Goal: Contribute content: Add original content to the website for others to see

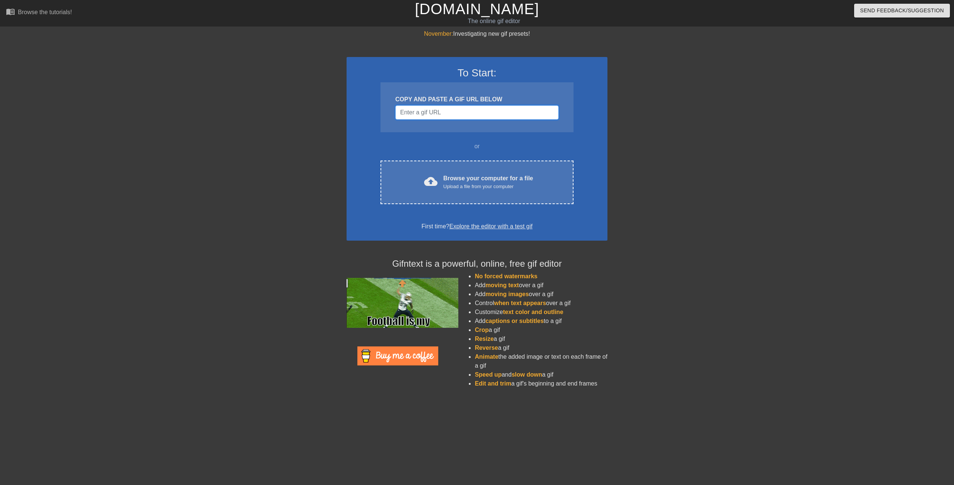
click at [426, 109] on input "Username" at bounding box center [476, 112] width 163 height 14
click at [453, 116] on input "Username" at bounding box center [476, 112] width 163 height 14
click at [478, 111] on input "Username" at bounding box center [476, 112] width 163 height 14
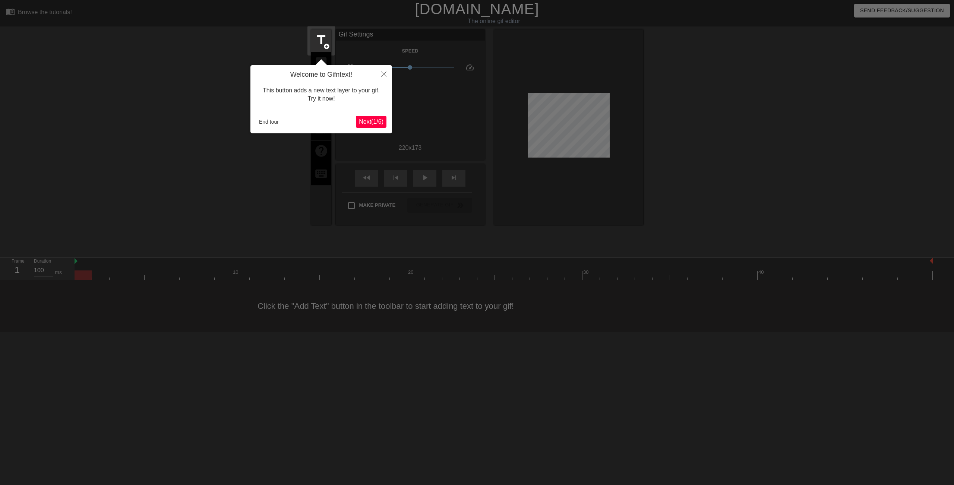
click at [375, 119] on span "Next ( 1 / 6 )" at bounding box center [371, 122] width 25 height 6
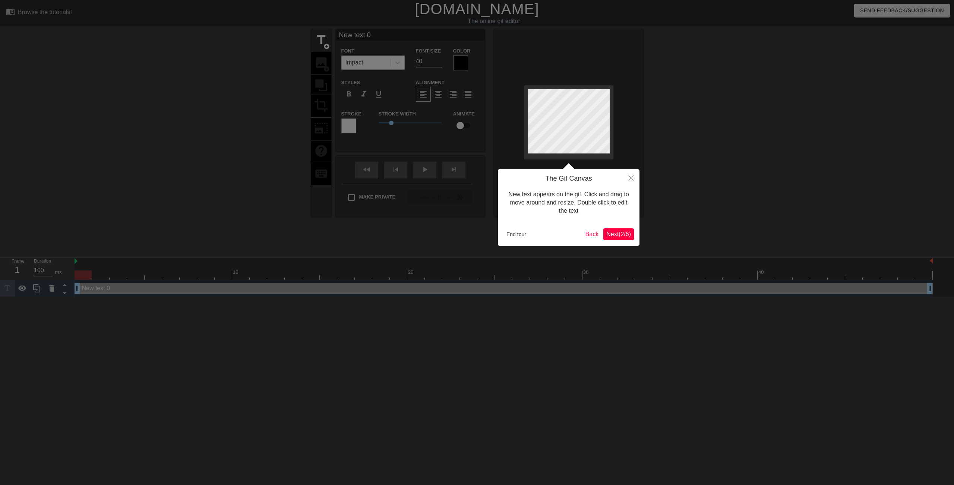
click at [621, 231] on span "Next ( 2 / 6 )" at bounding box center [618, 234] width 25 height 6
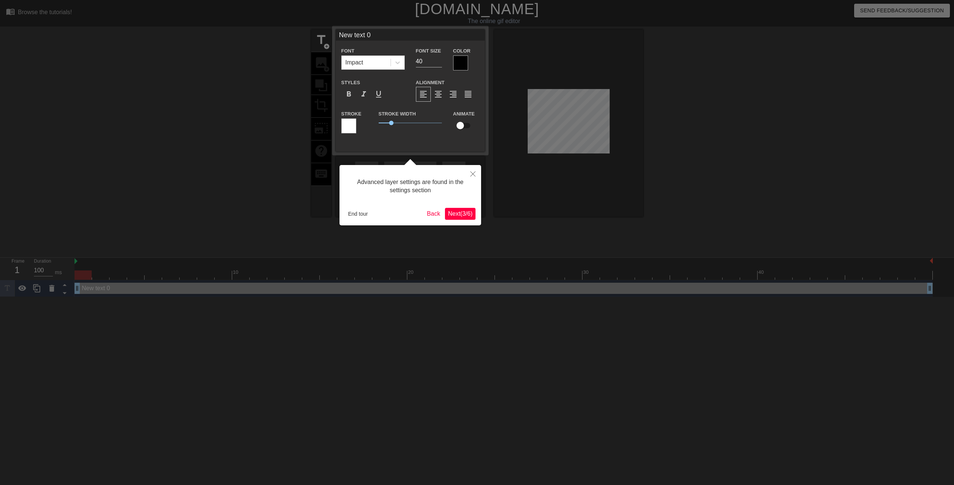
click at [469, 211] on span "Next ( 3 / 6 )" at bounding box center [460, 214] width 25 height 6
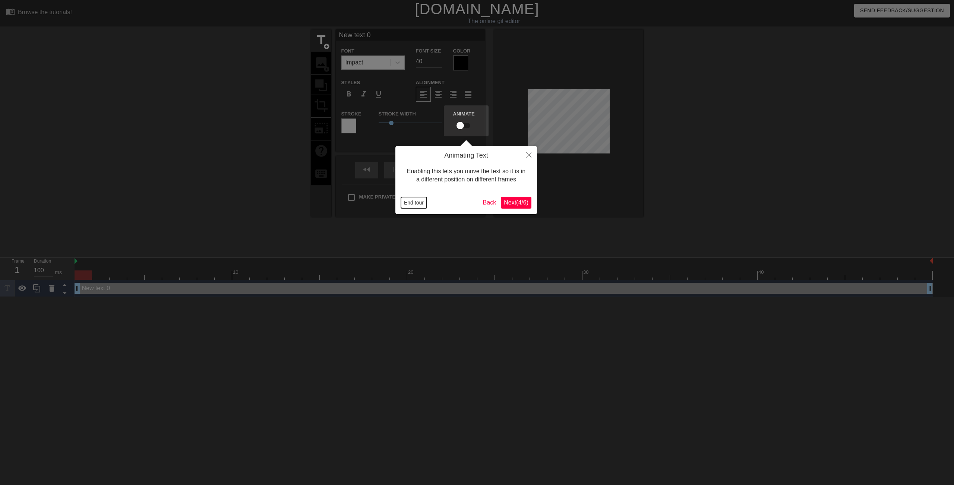
click at [423, 201] on button "End tour" at bounding box center [414, 202] width 26 height 11
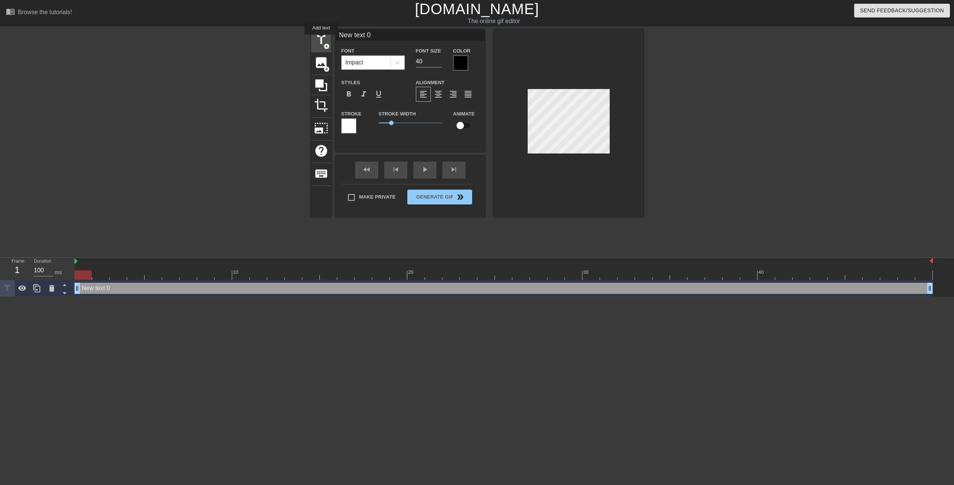
click at [321, 40] on span "title" at bounding box center [321, 40] width 14 height 14
type input "New text 1"
type input "New text"
type textarea "New text"
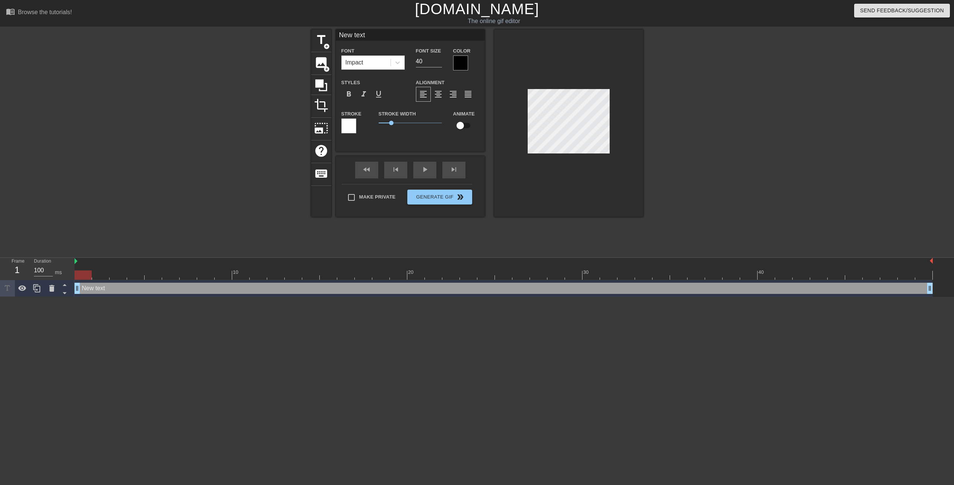
type input "New text"
type textarea "New text"
type input "New tex"
type textarea "New tex"
type input "New te"
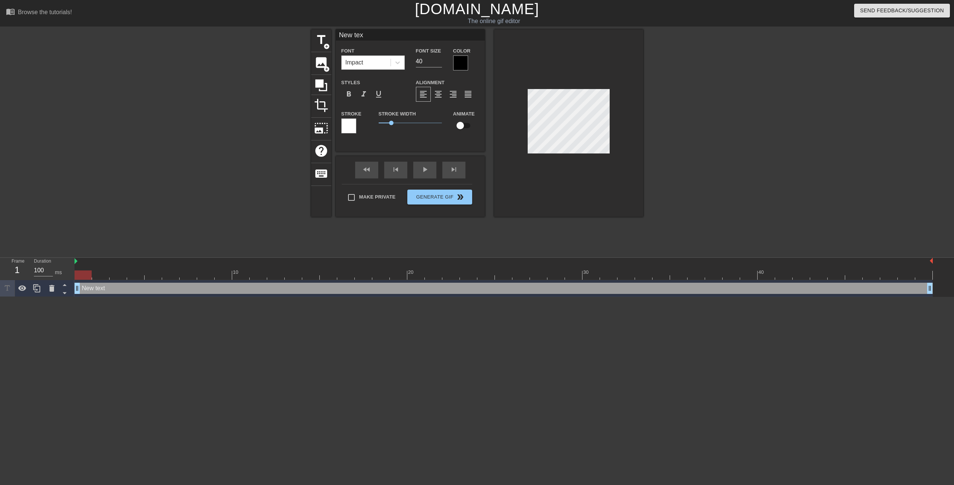
type textarea "New te"
type input "New t"
type textarea "New t"
type input "New"
type textarea "New"
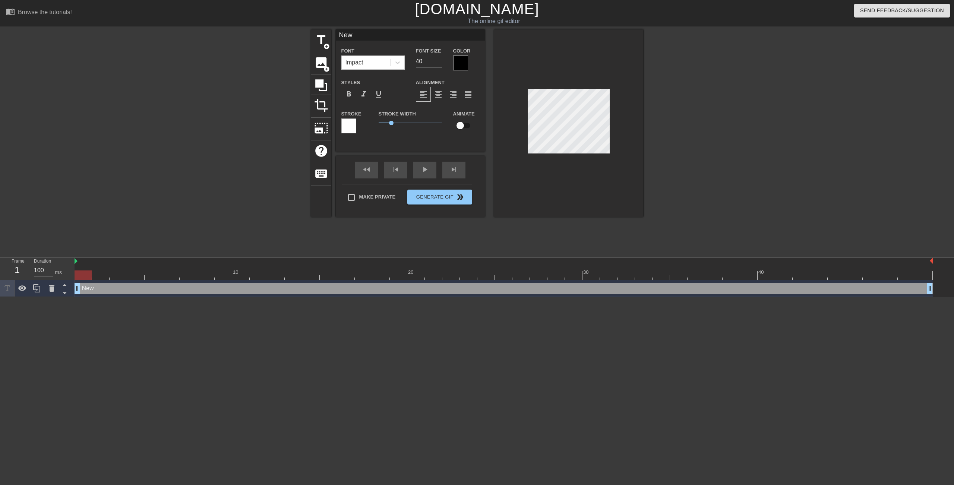
type input "New"
type textarea "New"
type input "Ne"
type textarea "Ne"
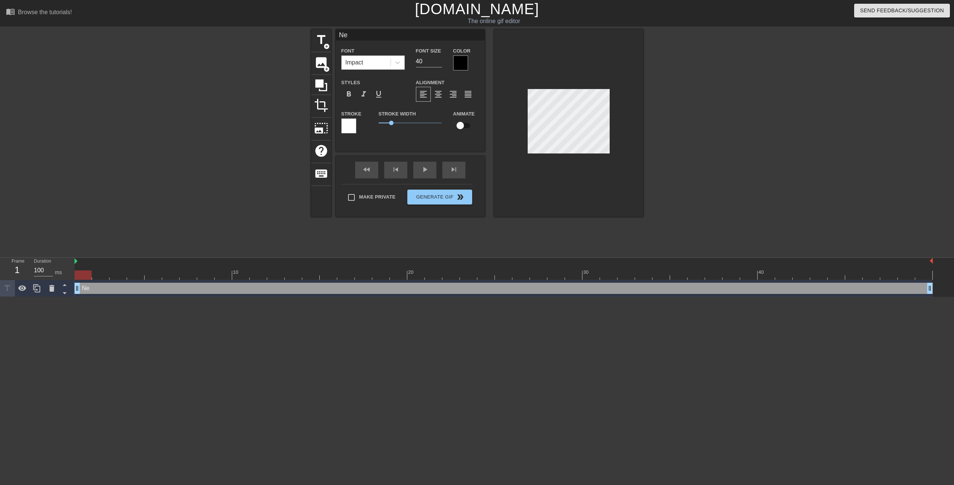
type input "N"
type textarea "N"
type input "5"
type textarea "5"
type input "50"
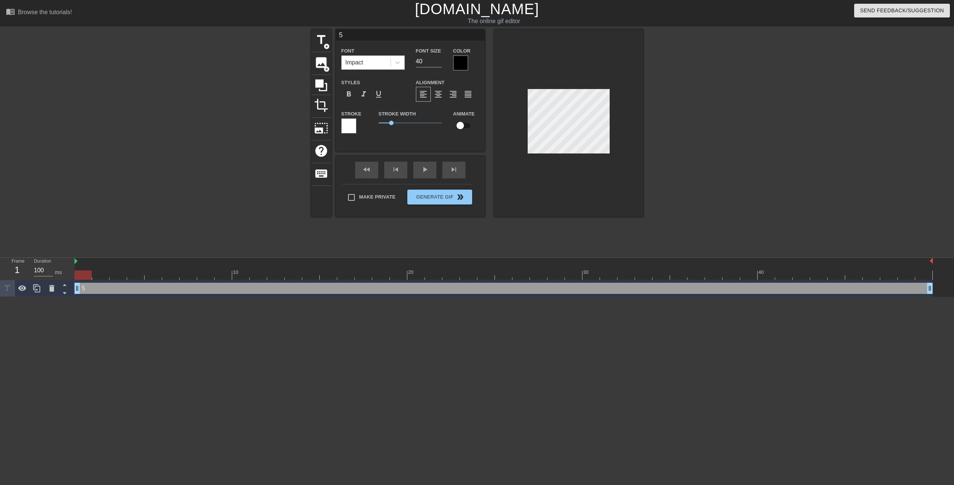
type textarea "50"
type input "500"
type textarea "500"
type input "500"
type textarea "500"
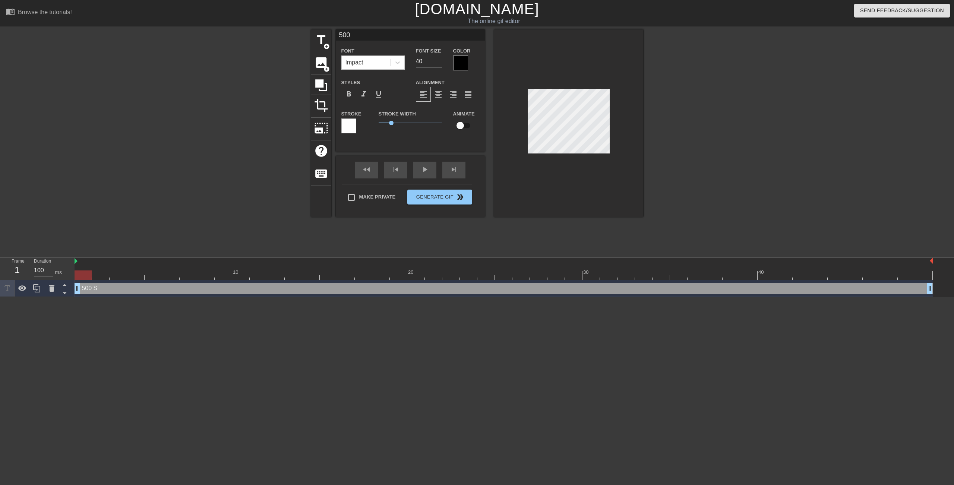
type input "500 S"
type textarea "500 S"
type input "500 St"
type textarea "500 St"
type input "500 Stu"
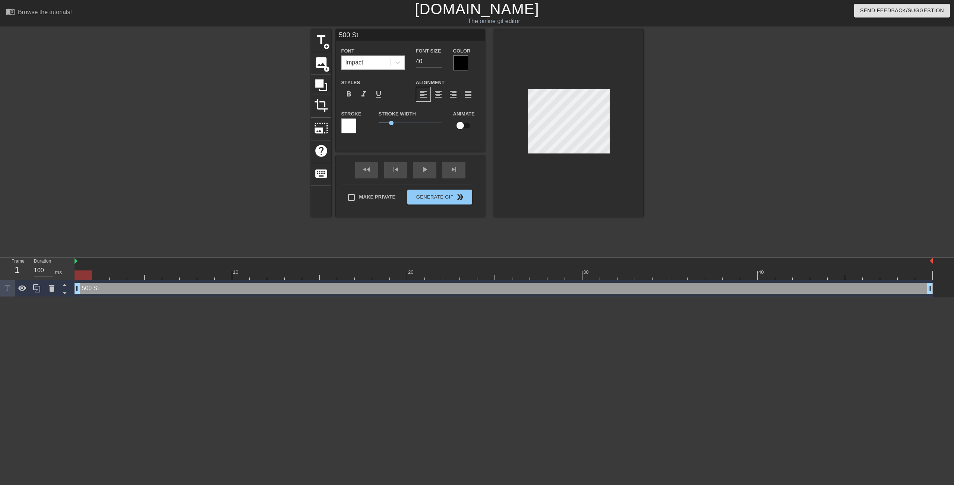
type textarea "500 Stu"
type input "500 Stun"
type textarea "500 Stun"
type input "500 Stun"
type textarea "500 Stun"
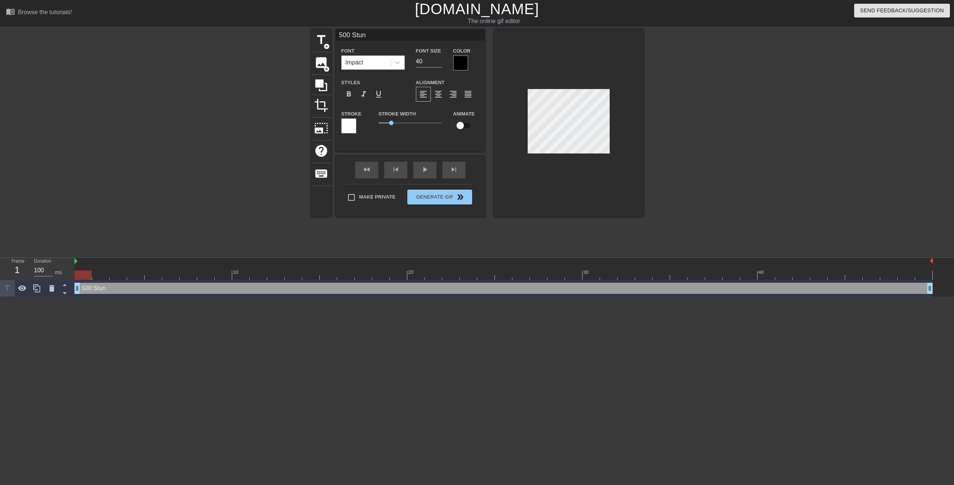
scroll to position [1, 2]
type input "500 Stun G"
type textarea "500 Stun G"
type input "500 Stun Gr"
type textarea "500 Stun Gr"
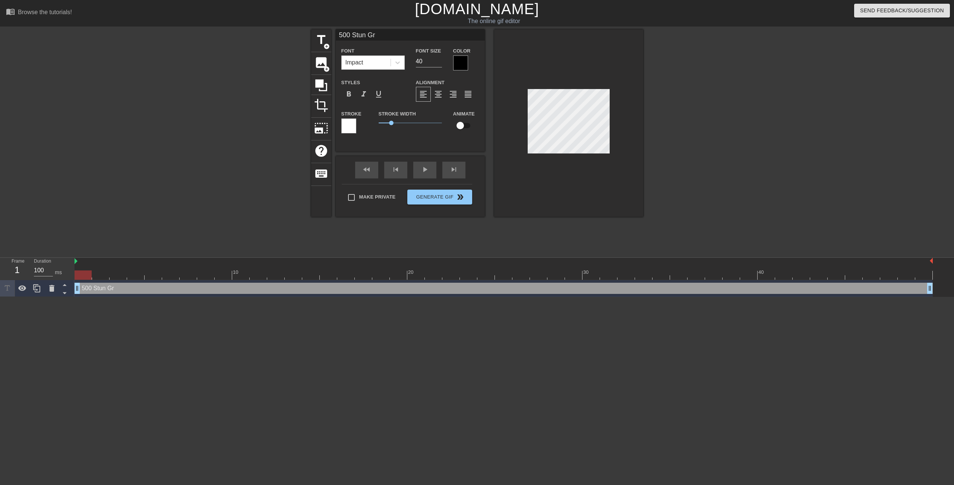
type input "500 Stun Gre"
type textarea "500 Stun Gre"
type input "500 Stun Gren"
type textarea "500 Stun Gren"
type input "500 Stun Grend"
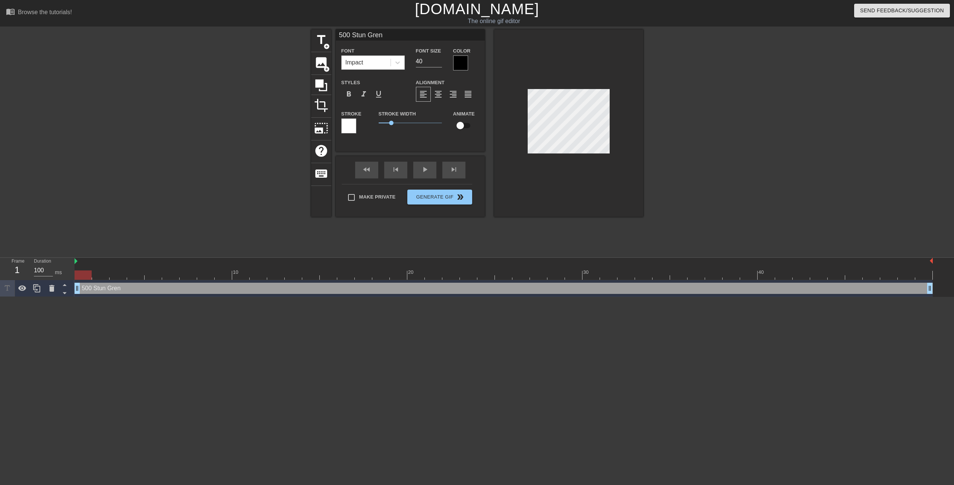
type textarea "500 Stun Grend"
type input "500 Stun [PERSON_NAME]"
type textarea "500 Stun [PERSON_NAME]"
type input "500 Stun Grendae"
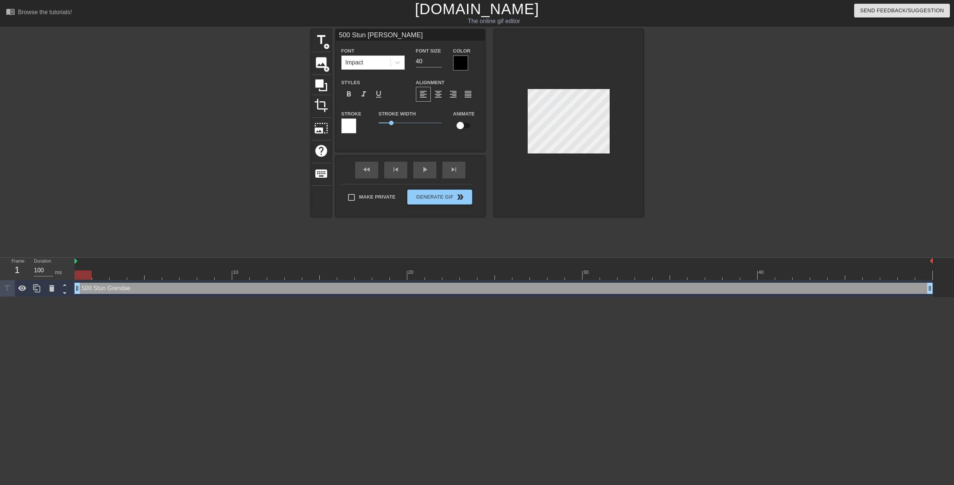
type textarea "500 Stun Grendae"
type input "500 Stun [PERSON_NAME]"
type textarea "500 Stun [PERSON_NAME]"
type input "500 Stun Grend"
type textarea "500 Stun Grend"
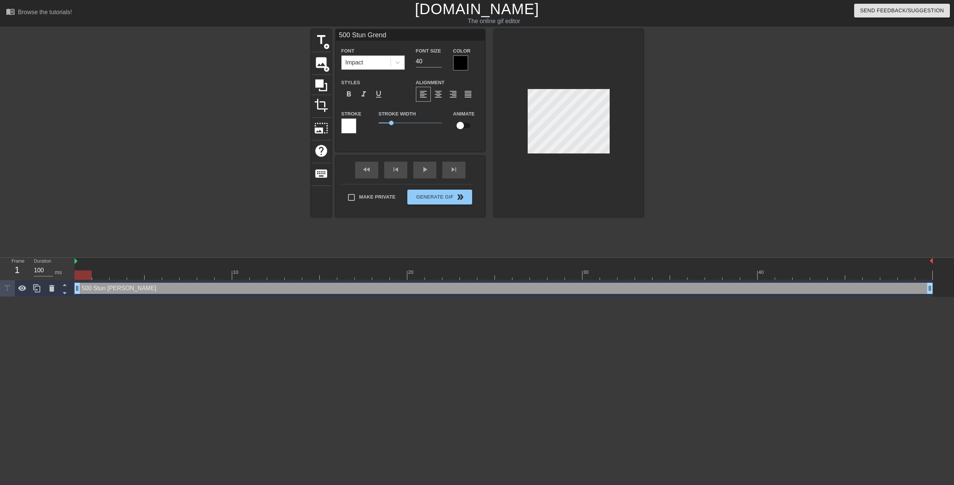
type input "500 Stun [PERSON_NAME]"
type textarea "500 Stun [PERSON_NAME]"
type input "500 Stun Grend"
type textarea "500 Stun Grend"
type input "500 Stun Gren"
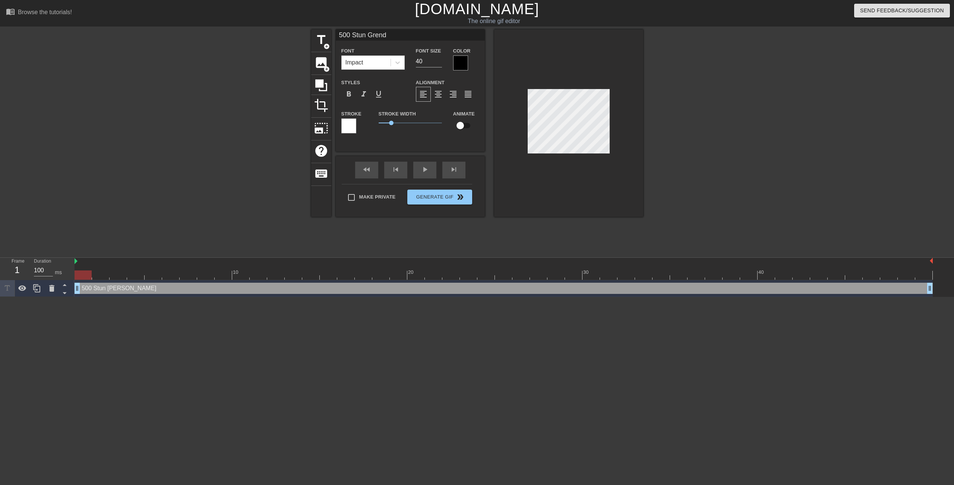
type textarea "500 Stun Gren"
type input "[GEOGRAPHIC_DATA]"
type textarea "[GEOGRAPHIC_DATA]"
type input "[GEOGRAPHIC_DATA]"
type textarea "[GEOGRAPHIC_DATA]"
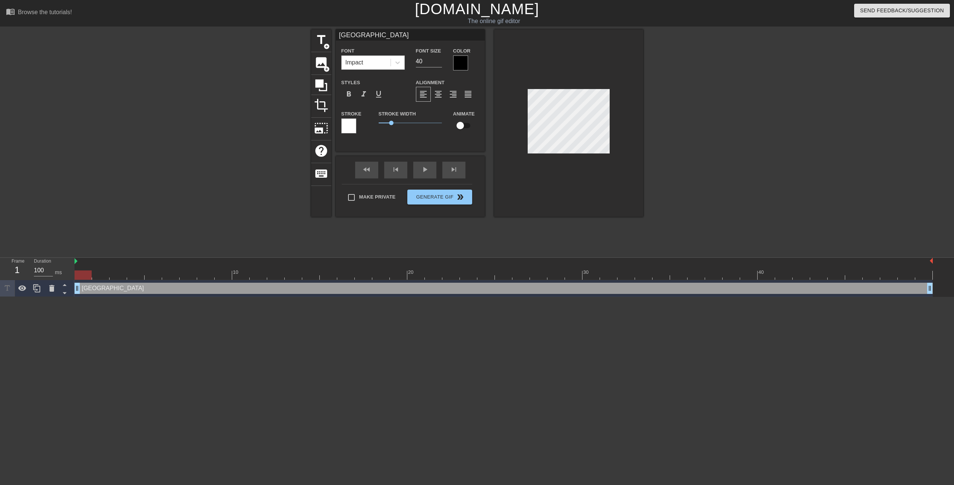
type input "[GEOGRAPHIC_DATA]"
type textarea "[GEOGRAPHIC_DATA]"
type input "500 Stun Grenades"
type textarea "500 Stun Grenades"
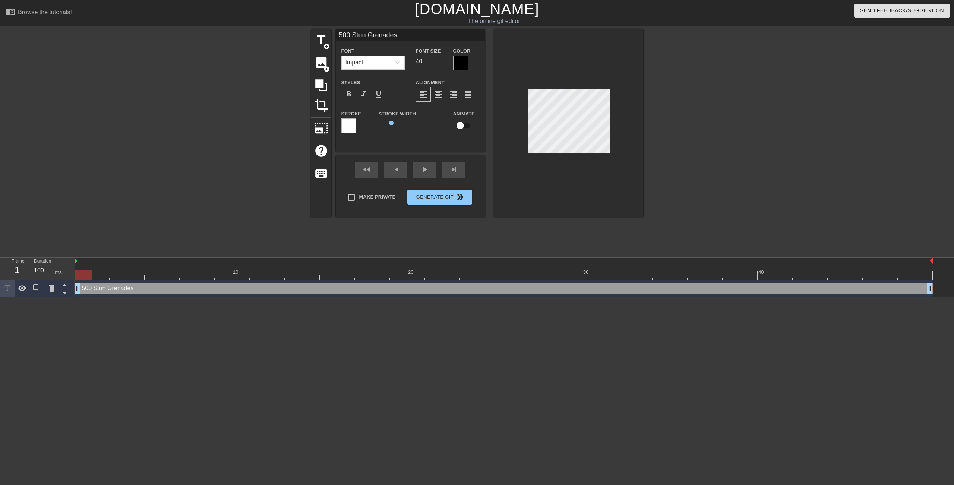
click at [436, 63] on input "40" at bounding box center [429, 62] width 26 height 12
type input "4"
type input "2"
type input "3"
type input "25"
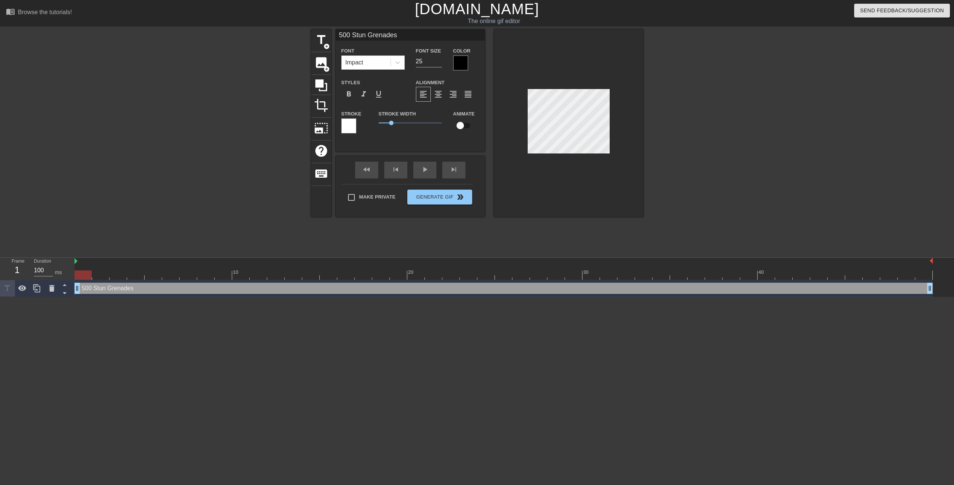
click at [664, 132] on div at bounding box center [708, 141] width 112 height 224
drag, startPoint x: 142, startPoint y: 331, endPoint x: 151, endPoint y: 326, distance: 10.2
click at [143, 297] on html "menu_book Browse the tutorials! [DOMAIN_NAME] The online gif editor Send Feedba…" at bounding box center [477, 148] width 954 height 297
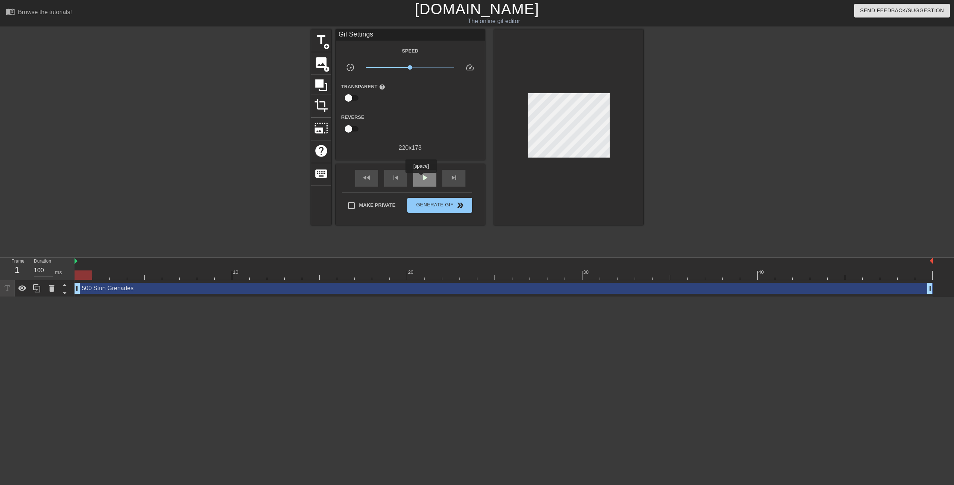
click at [421, 178] on span "play_arrow" at bounding box center [424, 177] width 9 height 9
click at [421, 178] on span "pause" at bounding box center [424, 177] width 9 height 9
click at [421, 178] on span "play_arrow" at bounding box center [424, 177] width 9 height 9
click at [421, 178] on span "pause" at bounding box center [424, 177] width 9 height 9
click at [421, 178] on span "play_arrow" at bounding box center [424, 177] width 9 height 9
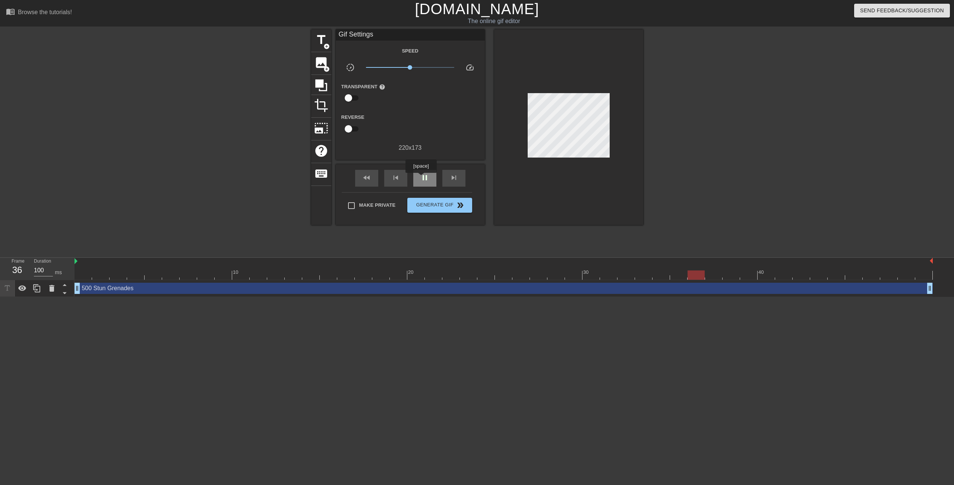
click at [421, 178] on span "pause" at bounding box center [424, 177] width 9 height 9
click at [421, 178] on span "play_arrow" at bounding box center [424, 177] width 9 height 9
click at [421, 178] on span "pause" at bounding box center [424, 177] width 9 height 9
click at [421, 178] on span "play_arrow" at bounding box center [424, 177] width 9 height 9
click at [421, 178] on span "pause" at bounding box center [424, 177] width 9 height 9
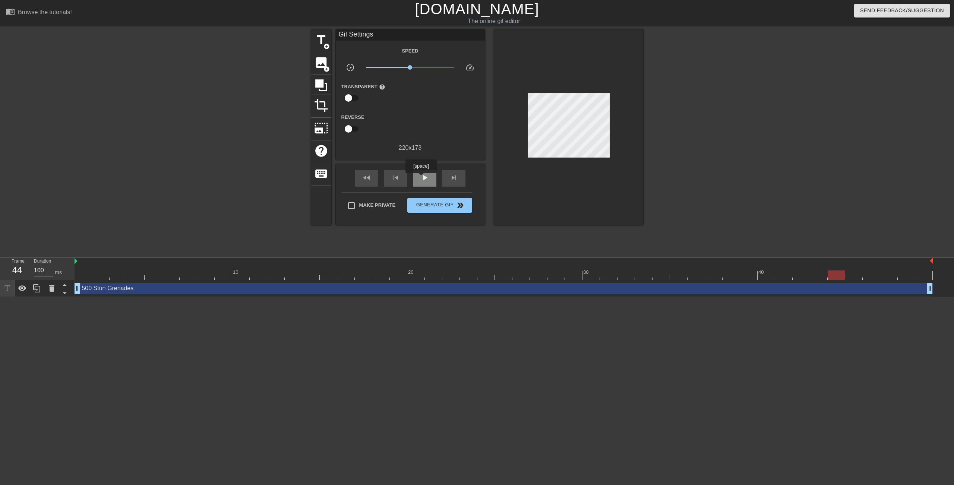
click at [421, 178] on span "play_arrow" at bounding box center [424, 177] width 9 height 9
click at [421, 178] on span "pause" at bounding box center [424, 177] width 9 height 9
drag, startPoint x: 874, startPoint y: 275, endPoint x: 866, endPoint y: 276, distance: 7.5
click at [866, 276] on div at bounding box center [871, 275] width 17 height 9
drag, startPoint x: 866, startPoint y: 276, endPoint x: 858, endPoint y: 276, distance: 8.6
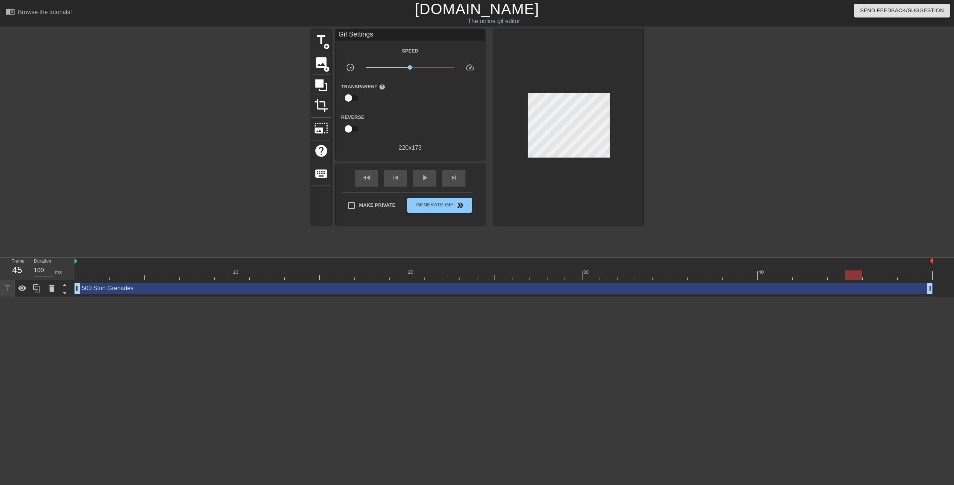
click at [858, 276] on div at bounding box center [853, 275] width 17 height 9
click at [320, 63] on span "image" at bounding box center [321, 63] width 14 height 14
click at [324, 69] on span "add_circle" at bounding box center [327, 69] width 6 height 6
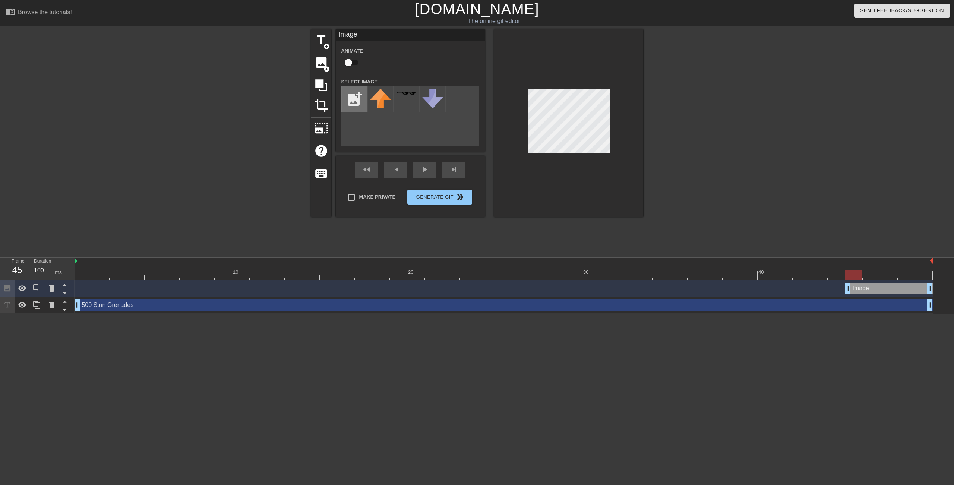
click at [357, 100] on input "file" at bounding box center [354, 98] width 25 height 25
click at [348, 93] on input "file" at bounding box center [354, 98] width 25 height 25
type input "C:\fakepath\StunGrenadeIcon.webp"
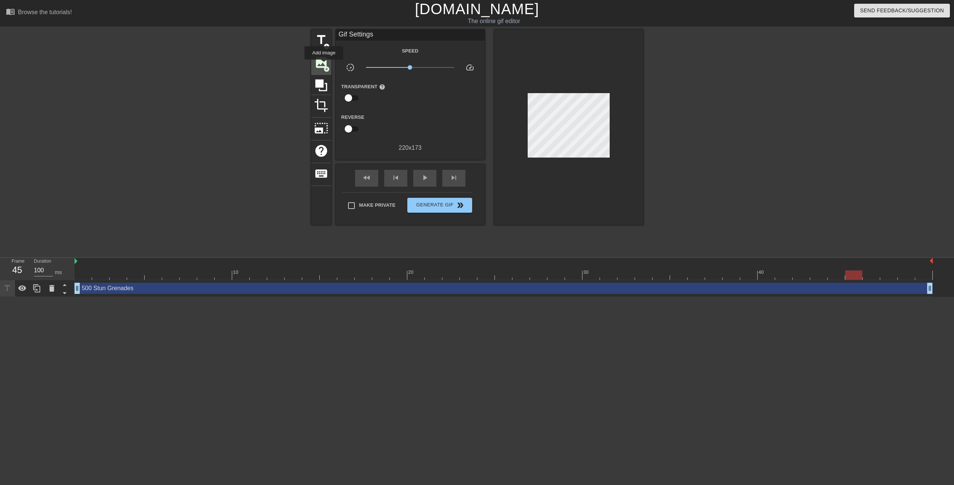
click at [324, 65] on span "image" at bounding box center [321, 63] width 14 height 14
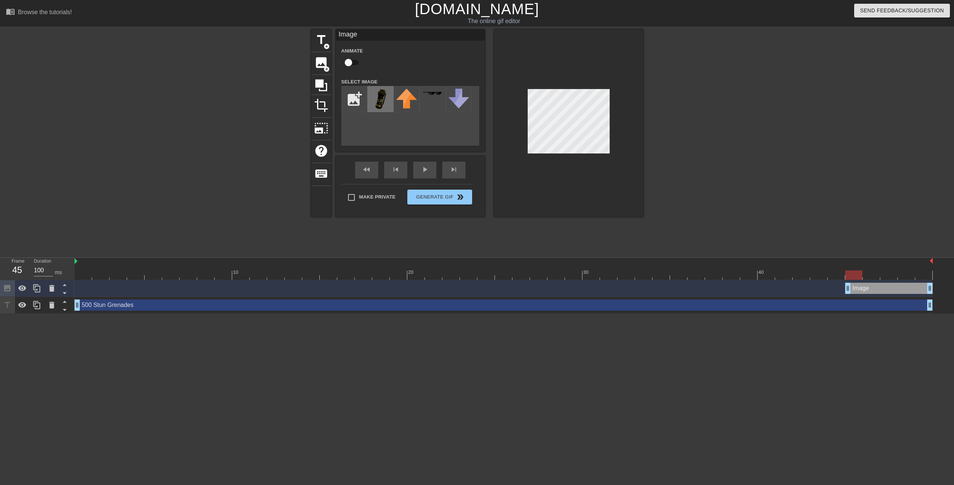
click at [385, 98] on img at bounding box center [380, 99] width 21 height 21
click at [386, 94] on img at bounding box center [380, 99] width 21 height 21
drag, startPoint x: 379, startPoint y: 102, endPoint x: 369, endPoint y: 126, distance: 25.9
click at [369, 126] on div "add_photo_alternate" at bounding box center [410, 116] width 138 height 60
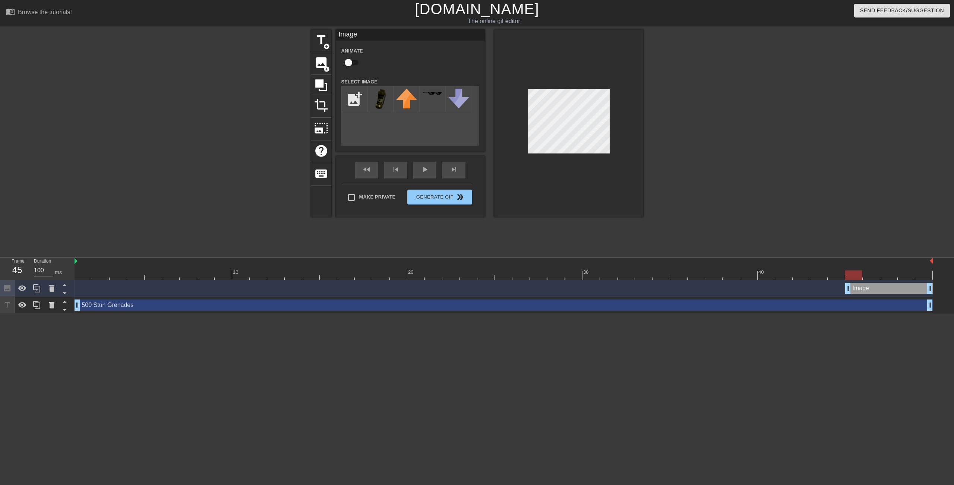
click at [641, 180] on div at bounding box center [568, 122] width 149 height 187
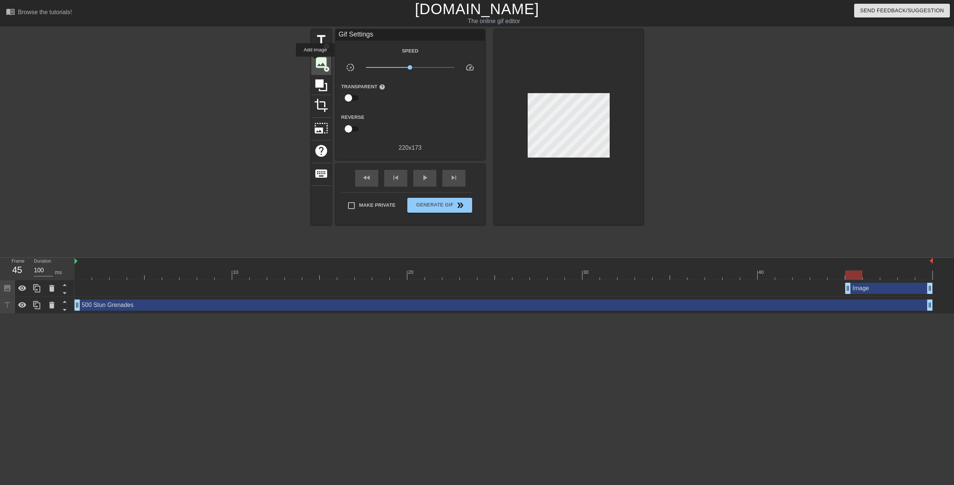
click at [315, 62] on span "image" at bounding box center [321, 63] width 14 height 14
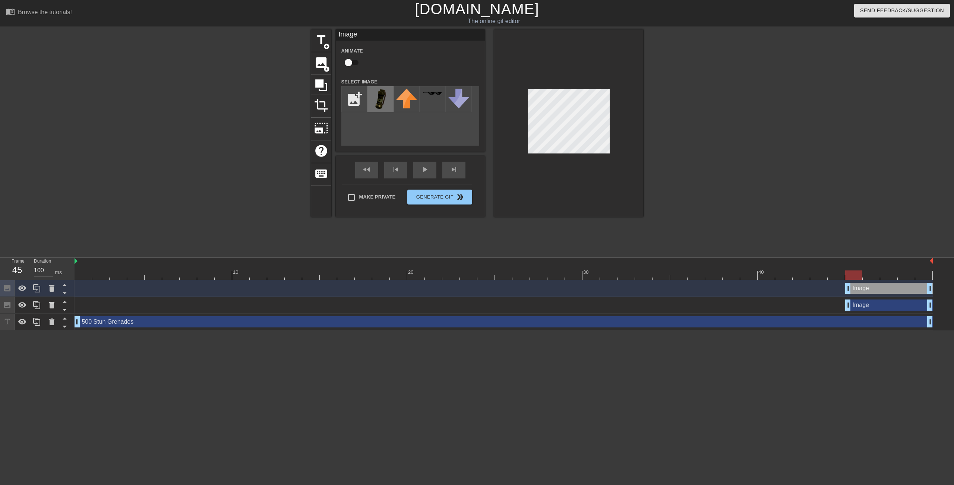
click at [388, 101] on img at bounding box center [380, 99] width 21 height 21
click at [617, 197] on div at bounding box center [568, 122] width 149 height 187
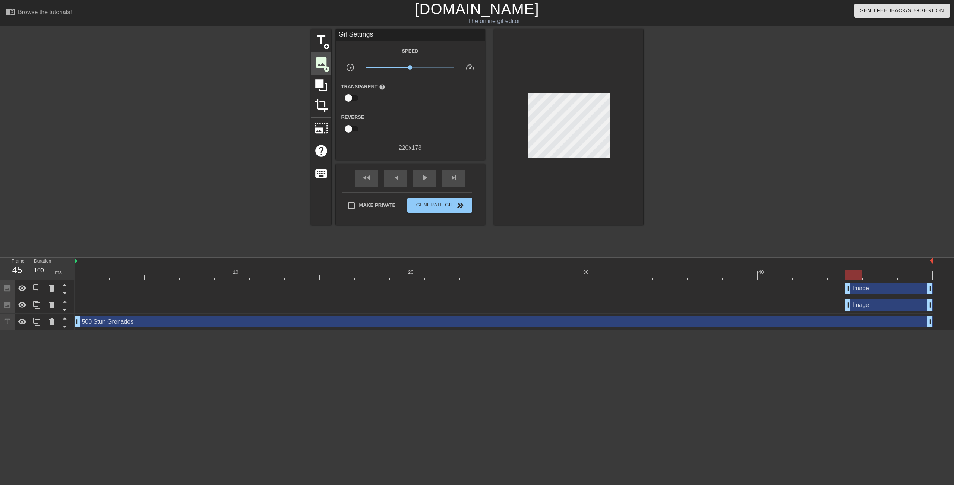
click at [320, 59] on span "image" at bounding box center [321, 63] width 14 height 14
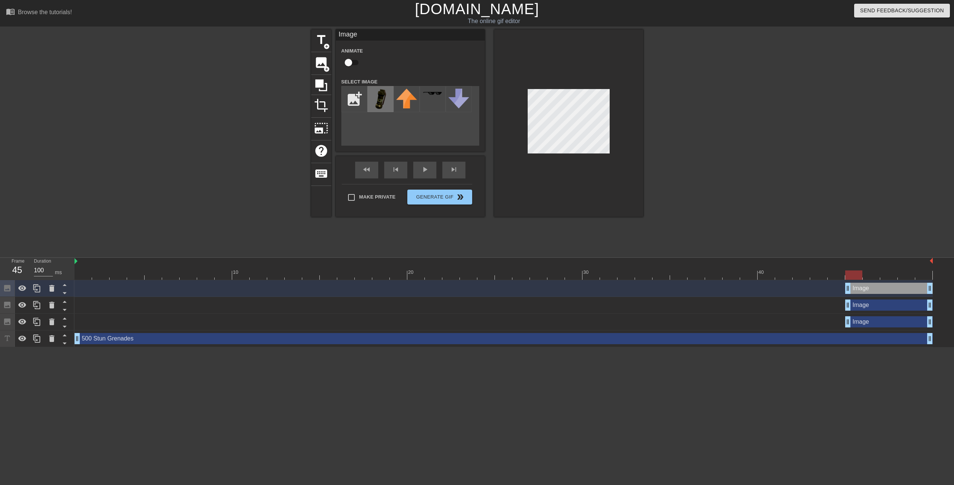
click at [379, 93] on img at bounding box center [380, 99] width 21 height 21
click at [660, 117] on div at bounding box center [708, 141] width 112 height 224
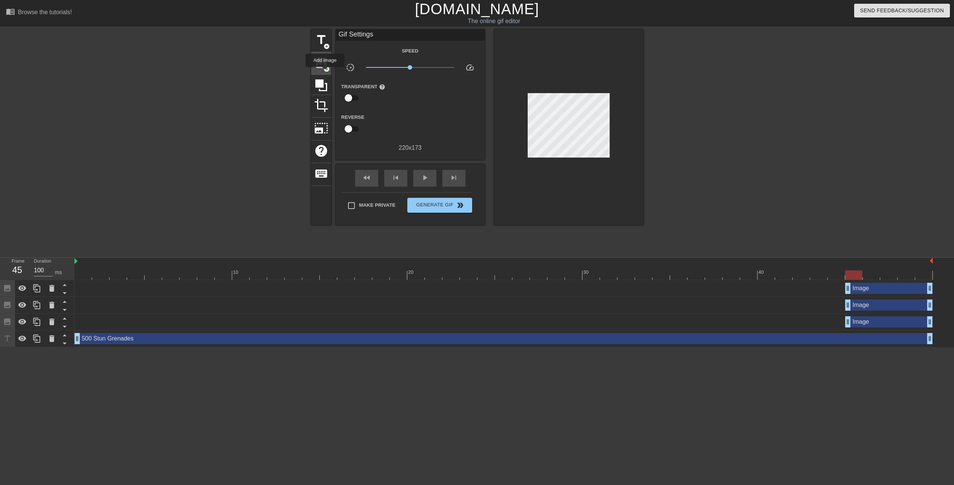
click at [325, 63] on span "image" at bounding box center [321, 63] width 14 height 14
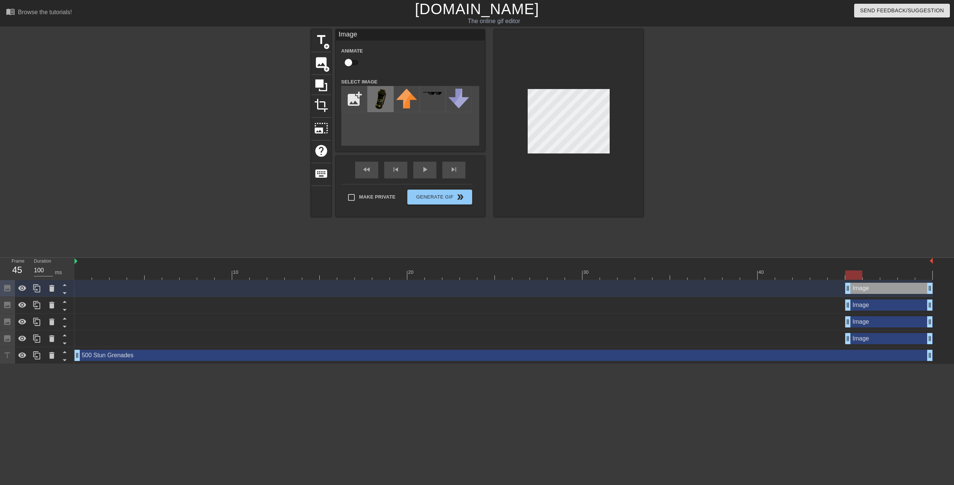
click at [380, 97] on img at bounding box center [380, 99] width 21 height 21
click at [713, 158] on div at bounding box center [708, 141] width 112 height 224
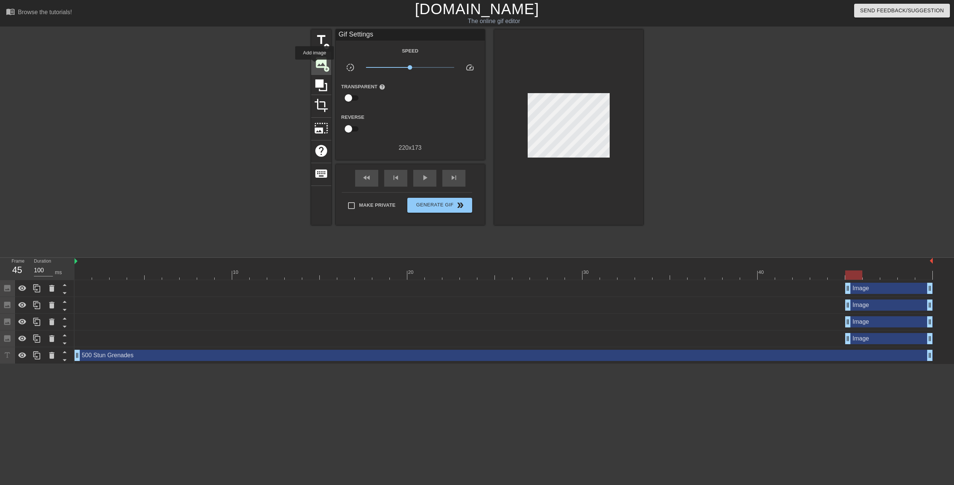
click at [315, 65] on span "image" at bounding box center [321, 63] width 14 height 14
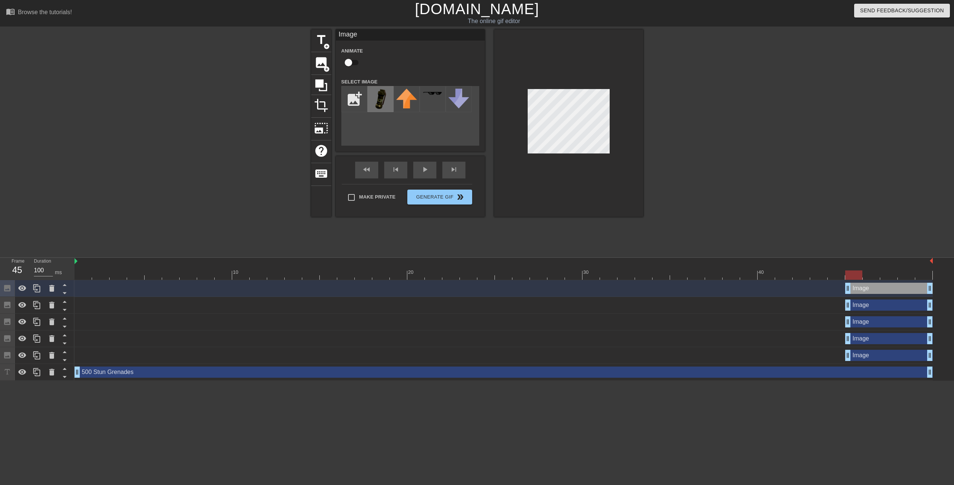
click at [383, 101] on img at bounding box center [380, 99] width 21 height 21
click at [639, 138] on div at bounding box center [568, 122] width 149 height 187
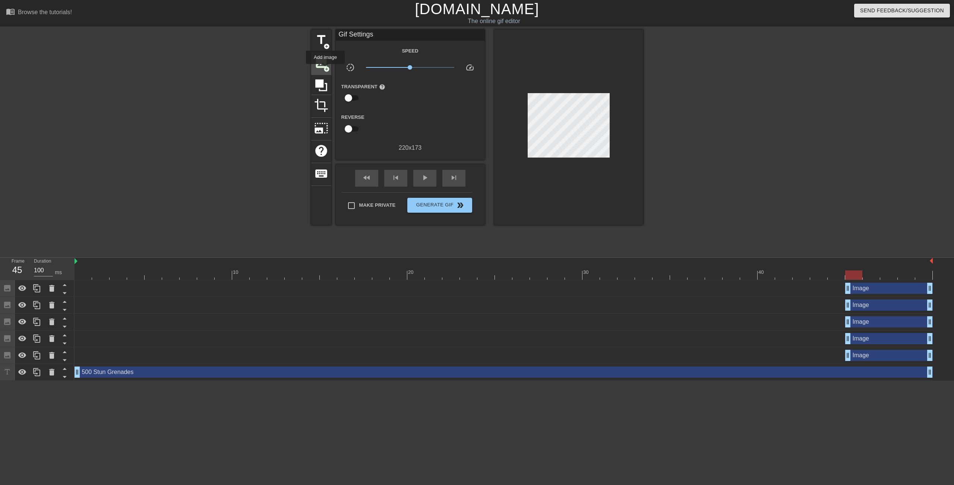
click at [327, 69] on span "add_circle" at bounding box center [327, 69] width 6 height 6
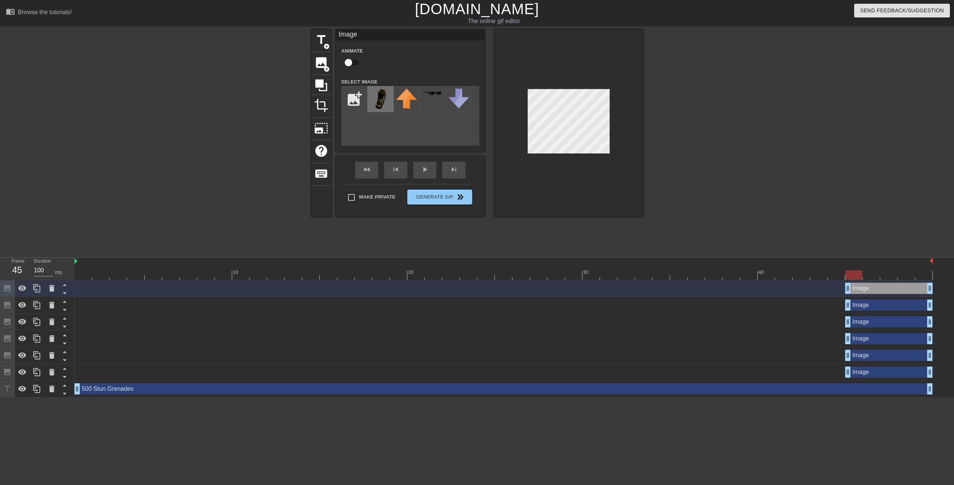
click at [370, 94] on img at bounding box center [380, 99] width 21 height 21
click at [650, 134] on div "title add_circle image add_circle crop photo_size_select_large help keyboard Im…" at bounding box center [477, 141] width 954 height 224
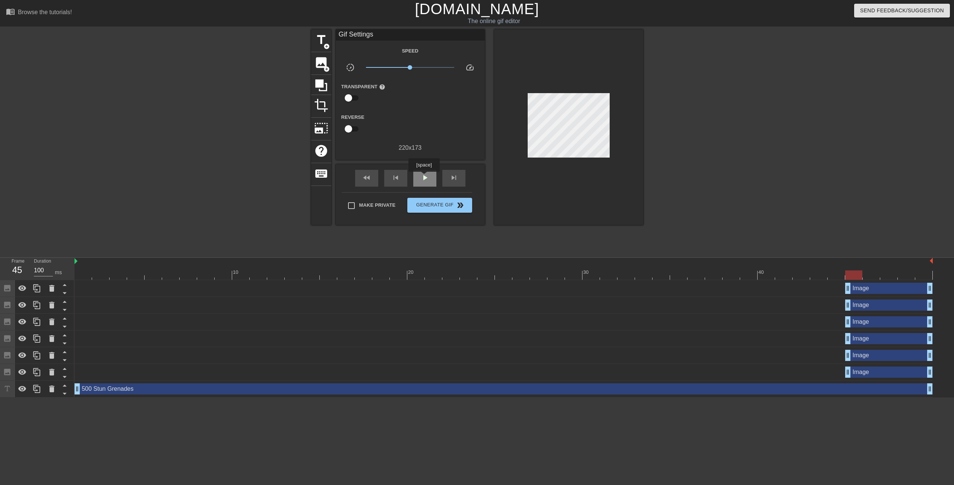
click at [424, 177] on span "play_arrow" at bounding box center [424, 177] width 9 height 9
click at [417, 176] on div "pause" at bounding box center [424, 178] width 23 height 17
drag, startPoint x: 346, startPoint y: 276, endPoint x: 854, endPoint y: 277, distance: 508.4
click at [854, 277] on div at bounding box center [853, 275] width 17 height 9
click at [861, 277] on div at bounding box center [853, 275] width 17 height 9
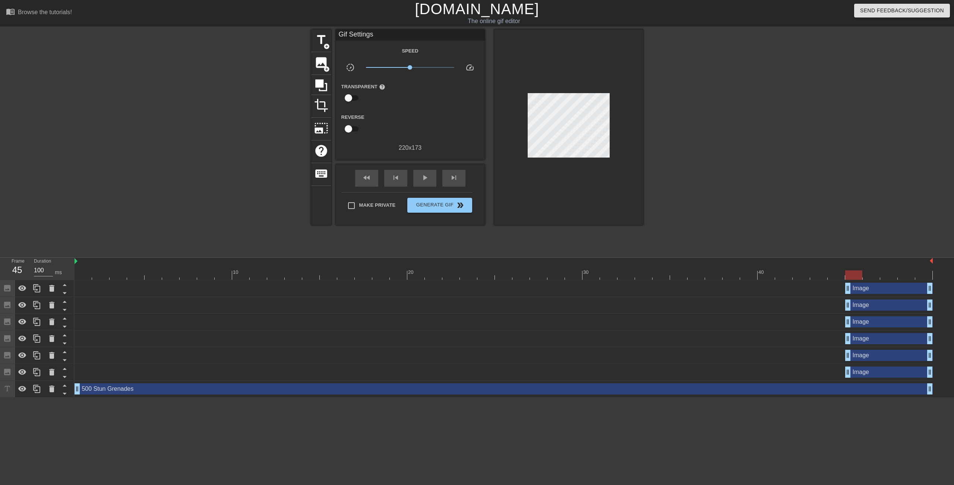
click at [352, 101] on input "checkbox" at bounding box center [348, 98] width 42 height 14
checkbox input "true"
click at [418, 125] on div "Reverse" at bounding box center [410, 124] width 149 height 23
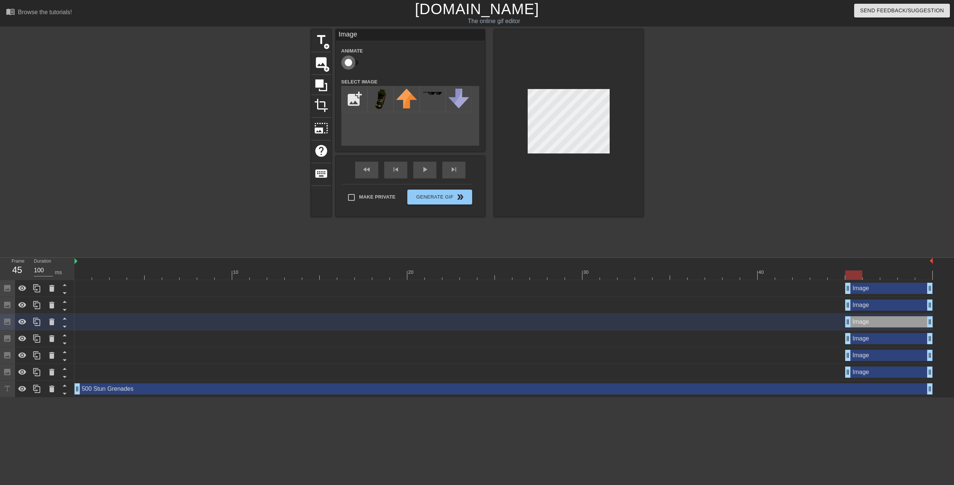
click at [355, 60] on input "checkbox" at bounding box center [348, 63] width 42 height 14
click at [355, 60] on input "checkbox" at bounding box center [355, 63] width 42 height 14
checkbox input "false"
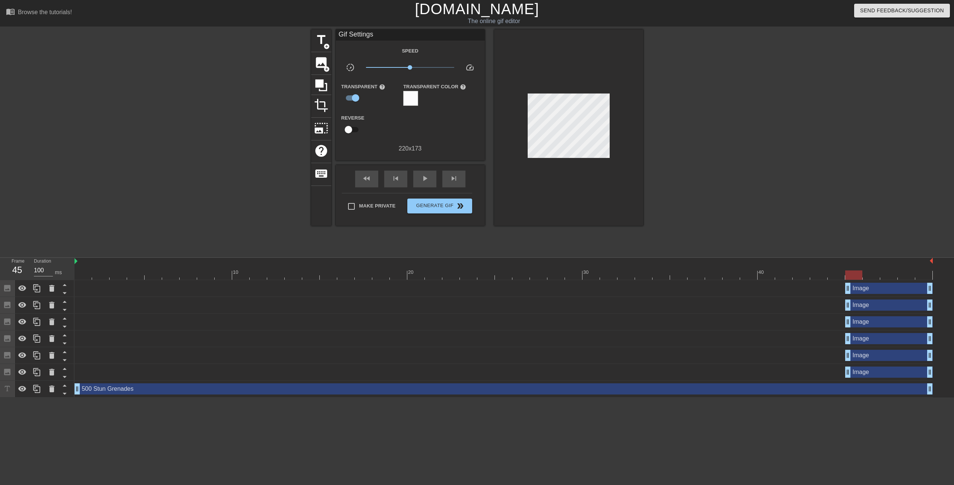
click at [772, 129] on div "title add_circle image add_circle crop photo_size_select_large help keyboard Gi…" at bounding box center [477, 141] width 954 height 224
click at [351, 97] on input "checkbox" at bounding box center [355, 98] width 42 height 14
checkbox input "false"
click at [893, 195] on div "title add_circle image add_circle crop photo_size_select_large help keyboard Gi…" at bounding box center [477, 141] width 954 height 224
click at [431, 179] on div "play_arrow" at bounding box center [424, 178] width 23 height 17
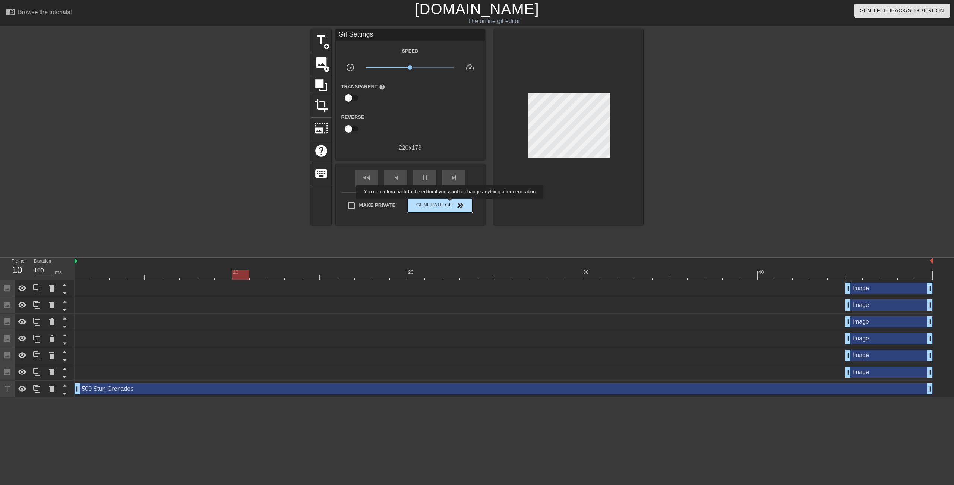
click at [451, 204] on span "Generate Gif double_arrow" at bounding box center [439, 205] width 59 height 9
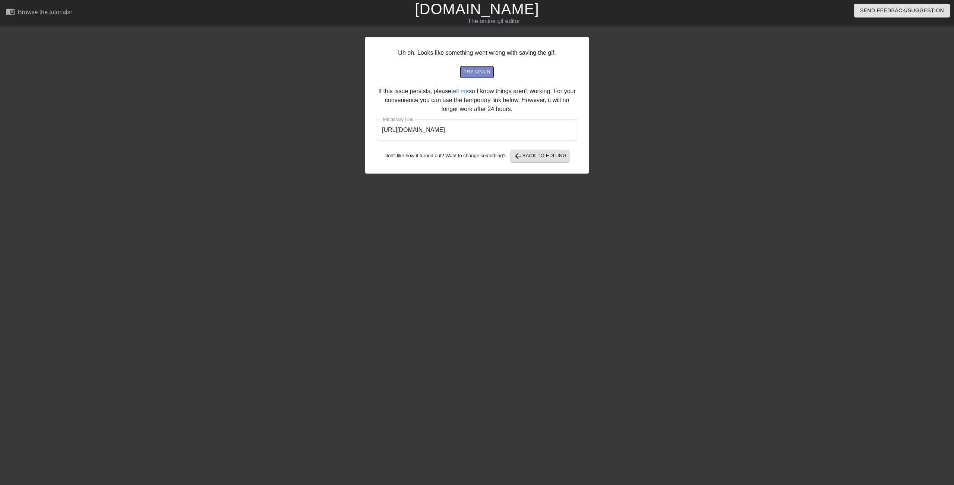
click at [478, 68] on span "try again" at bounding box center [477, 72] width 27 height 9
drag, startPoint x: 548, startPoint y: 131, endPoint x: 350, endPoint y: 128, distance: 198.7
click at [350, 128] on div "Uh oh. Looks like something went wrong with saving the gif. try again If this i…" at bounding box center [477, 141] width 954 height 224
